Goal: Find specific page/section: Find specific page/section

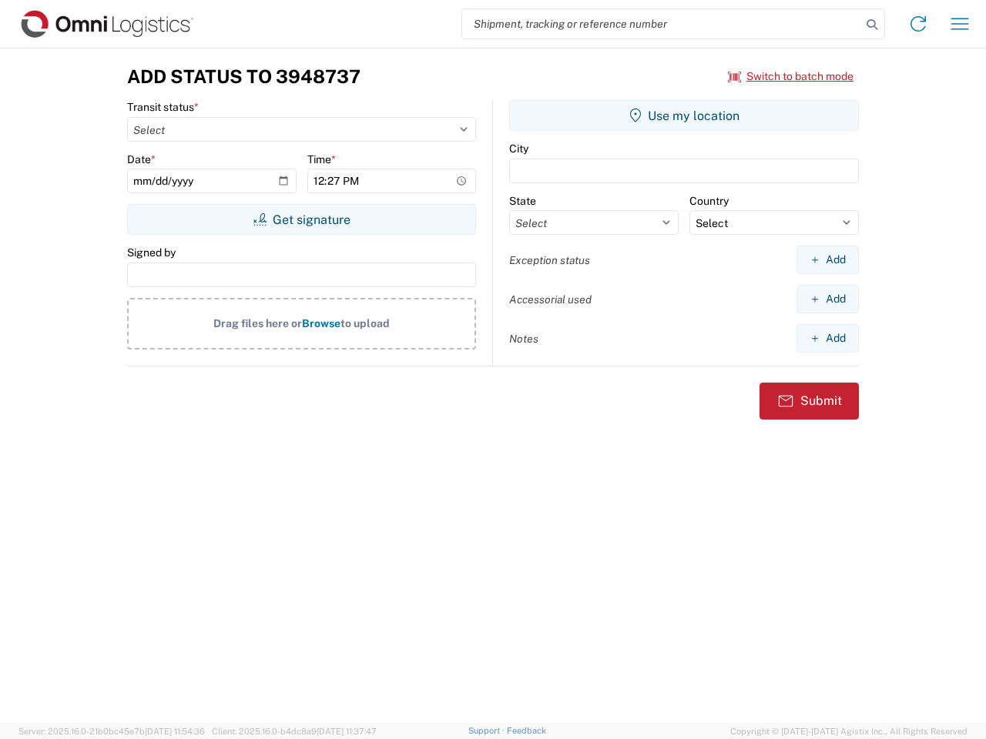
click at [662, 24] on input "search" at bounding box center [661, 23] width 399 height 29
click at [872, 25] on icon at bounding box center [872, 25] width 22 height 22
click at [918, 24] on icon at bounding box center [918, 24] width 25 height 25
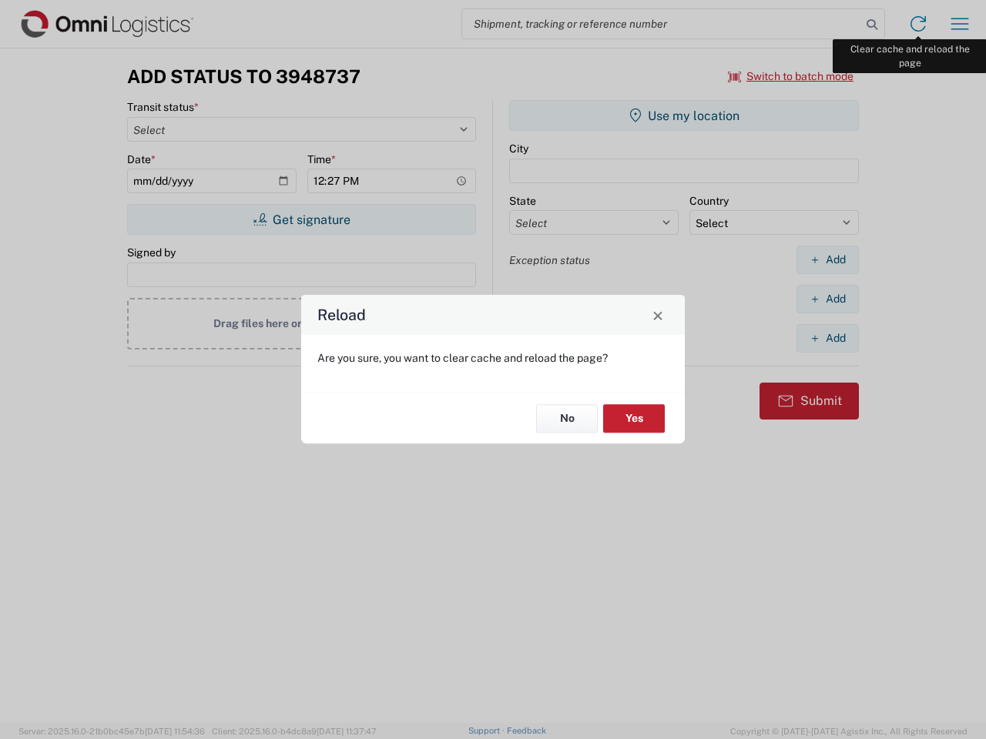
click at [960, 24] on div "Reload Are you sure, you want to clear cache and reload the page? No Yes" at bounding box center [493, 369] width 986 height 739
click at [791, 76] on div "Reload Are you sure, you want to clear cache and reload the page? No Yes" at bounding box center [493, 369] width 986 height 739
click at [301, 219] on div "Reload Are you sure, you want to clear cache and reload the page? No Yes" at bounding box center [493, 369] width 986 height 739
click at [684, 116] on div "Reload Are you sure, you want to clear cache and reload the page? No Yes" at bounding box center [493, 369] width 986 height 739
click at [827, 260] on div "Reload Are you sure, you want to clear cache and reload the page? No Yes" at bounding box center [493, 369] width 986 height 739
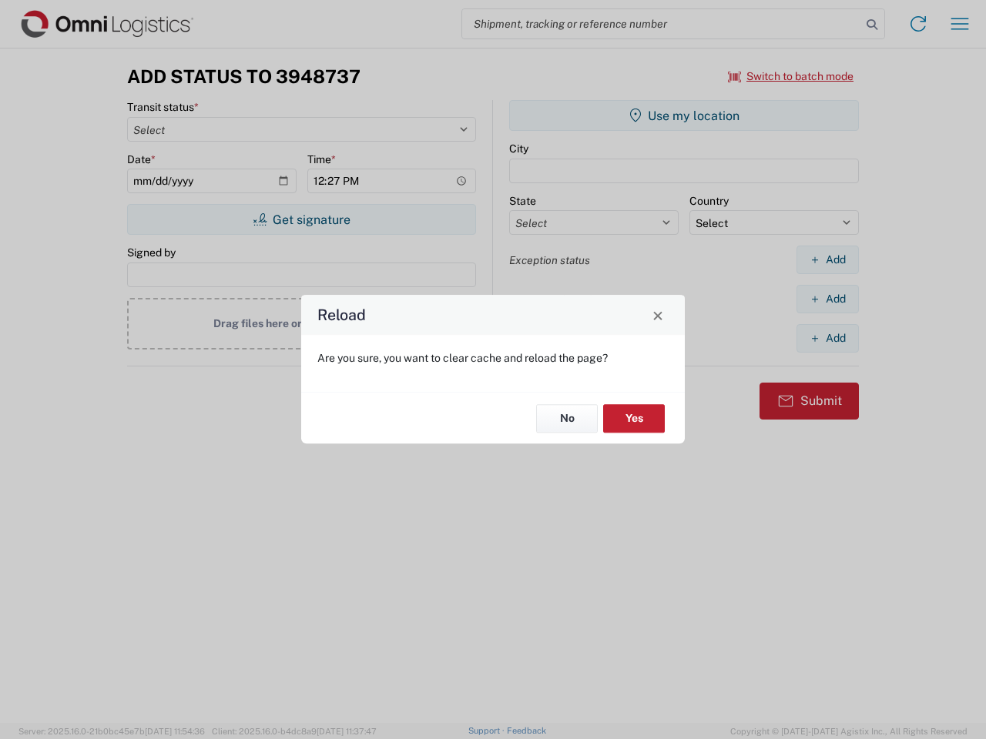
click at [827, 299] on div "Reload Are you sure, you want to clear cache and reload the page? No Yes" at bounding box center [493, 369] width 986 height 739
click at [827, 338] on div "Reload Are you sure, you want to clear cache and reload the page? No Yes" at bounding box center [493, 369] width 986 height 739
